Goal: Information Seeking & Learning: Learn about a topic

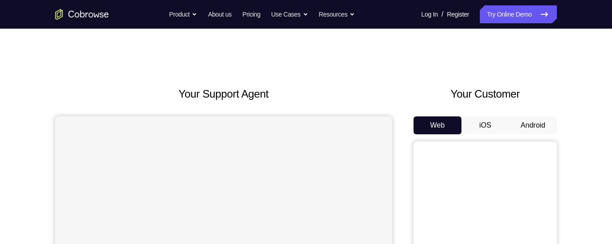
click at [530, 128] on button "Android" at bounding box center [533, 125] width 48 height 18
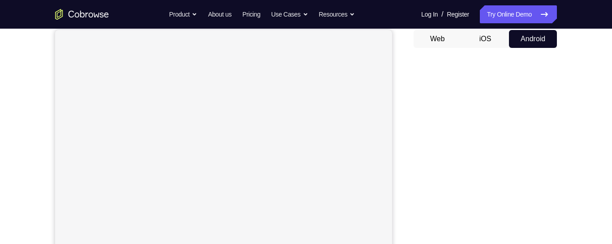
scroll to position [88, 0]
